Goal: Check status: Check status

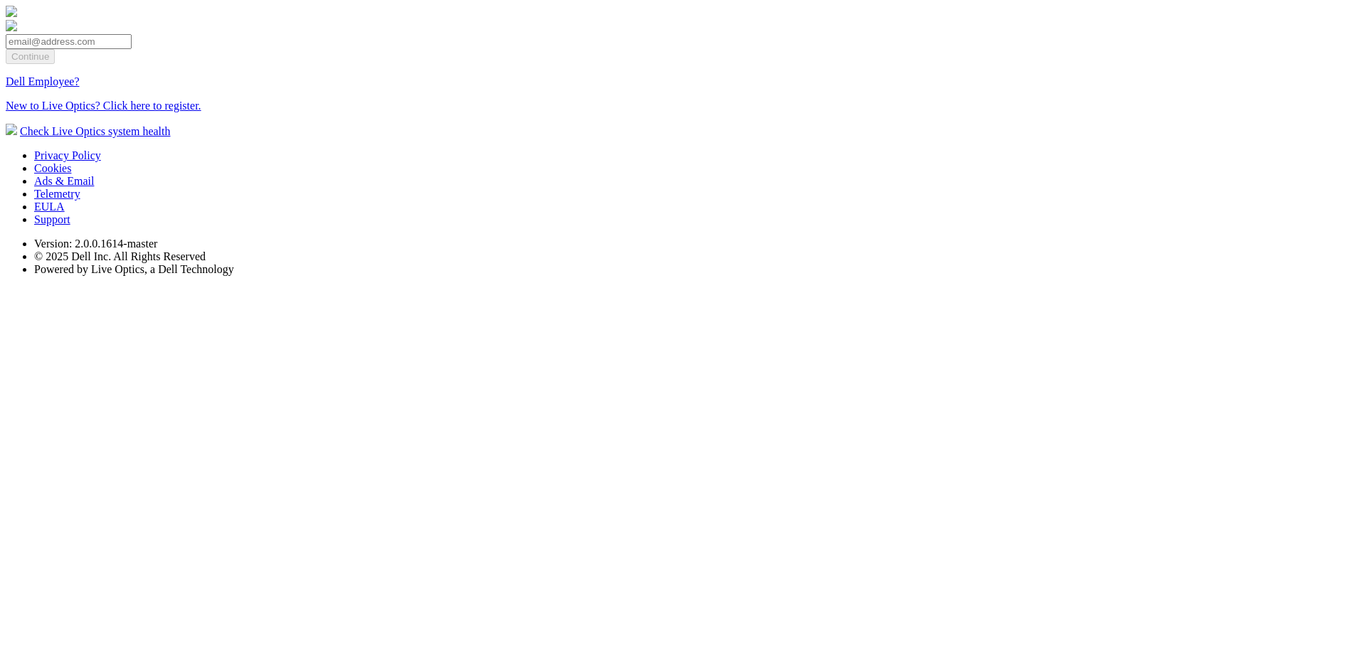
click at [80, 88] on link "Dell Employee?" at bounding box center [43, 81] width 74 height 12
